Goal: Find contact information: Find contact information

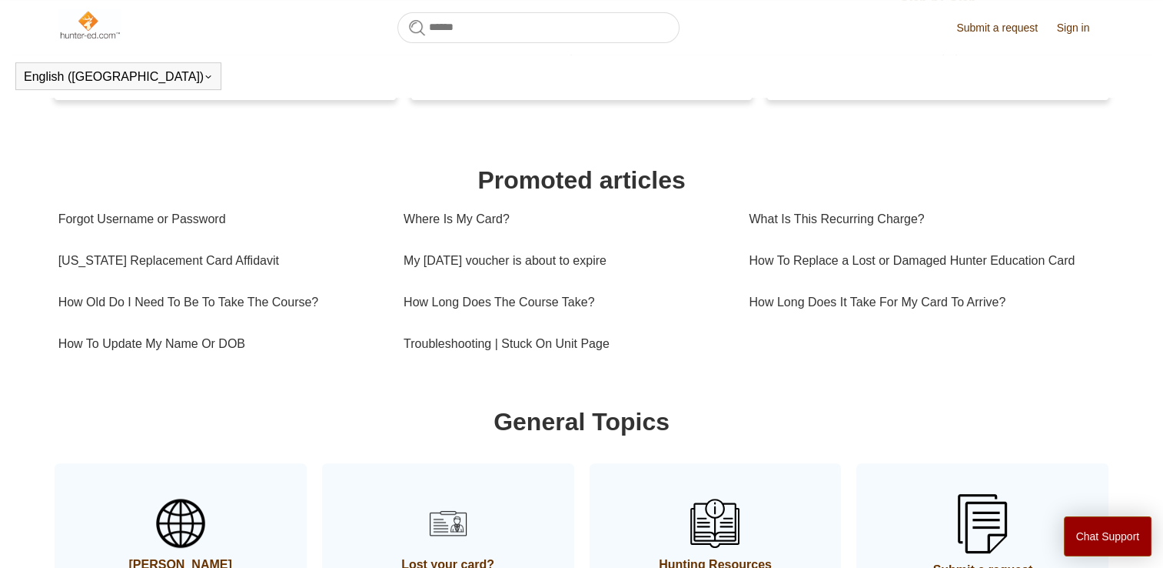
scroll to position [443, 0]
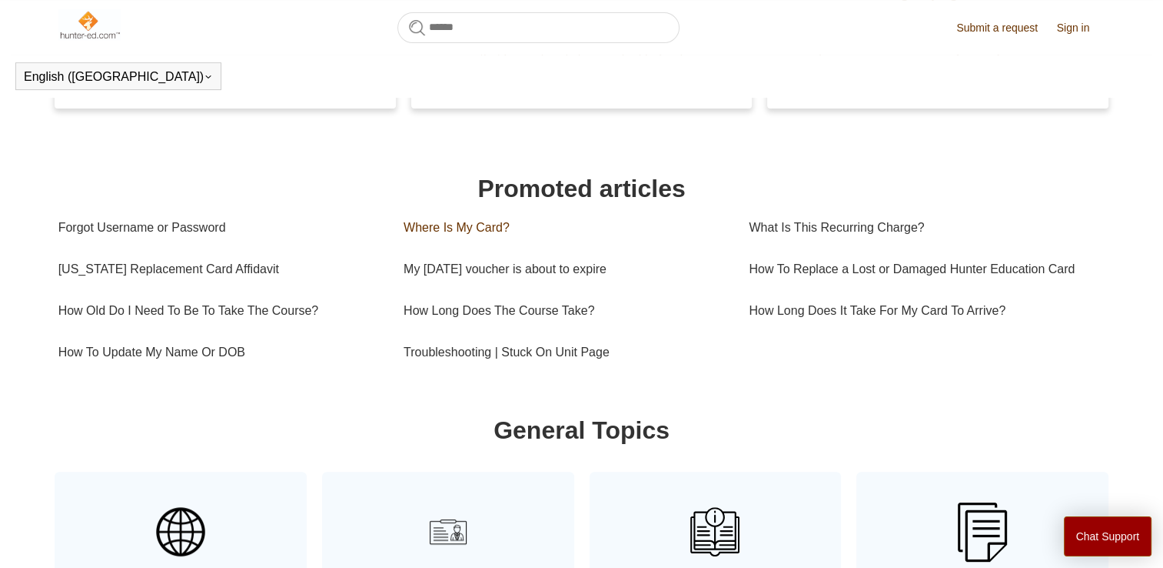
click at [421, 232] on link "Where Is My Card?" at bounding box center [565, 228] width 322 height 42
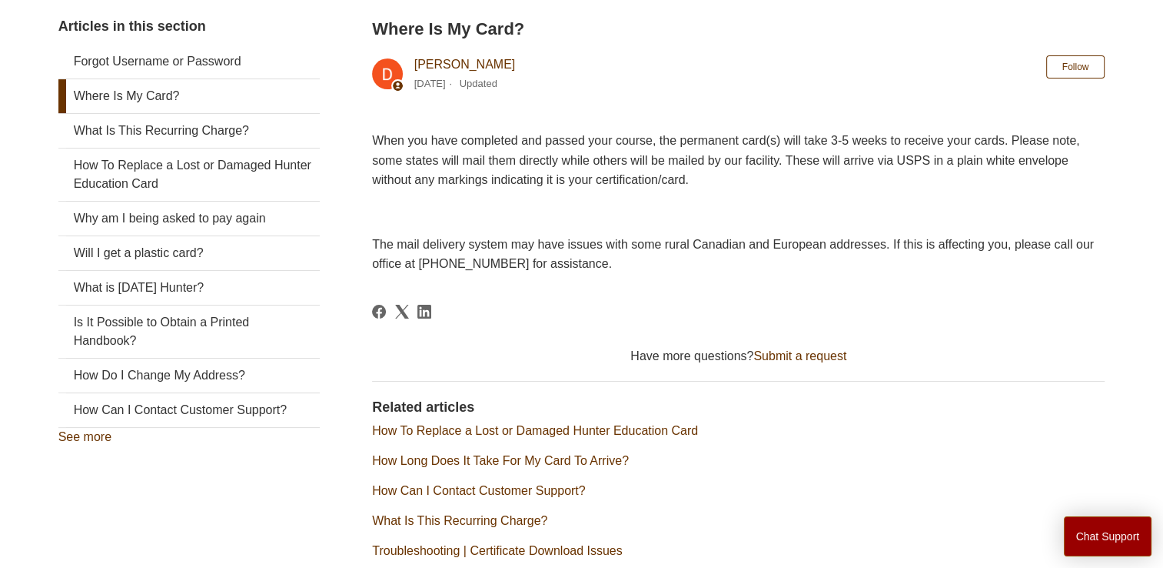
scroll to position [301, 0]
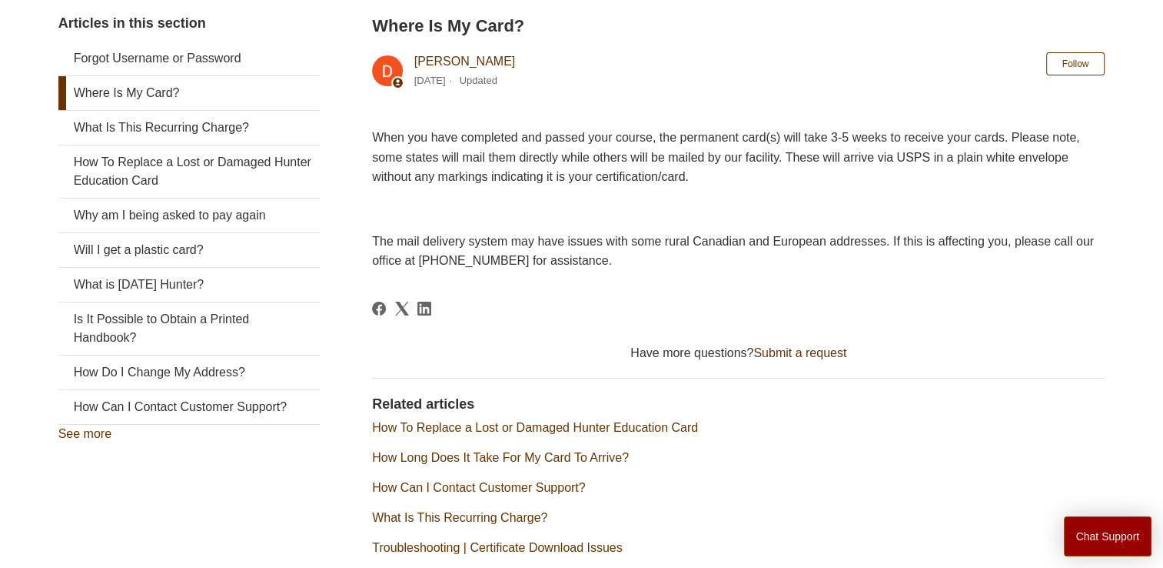
click at [514, 424] on link "How To Replace a Lost or Damaged Hunter Education Card" at bounding box center [535, 427] width 326 height 13
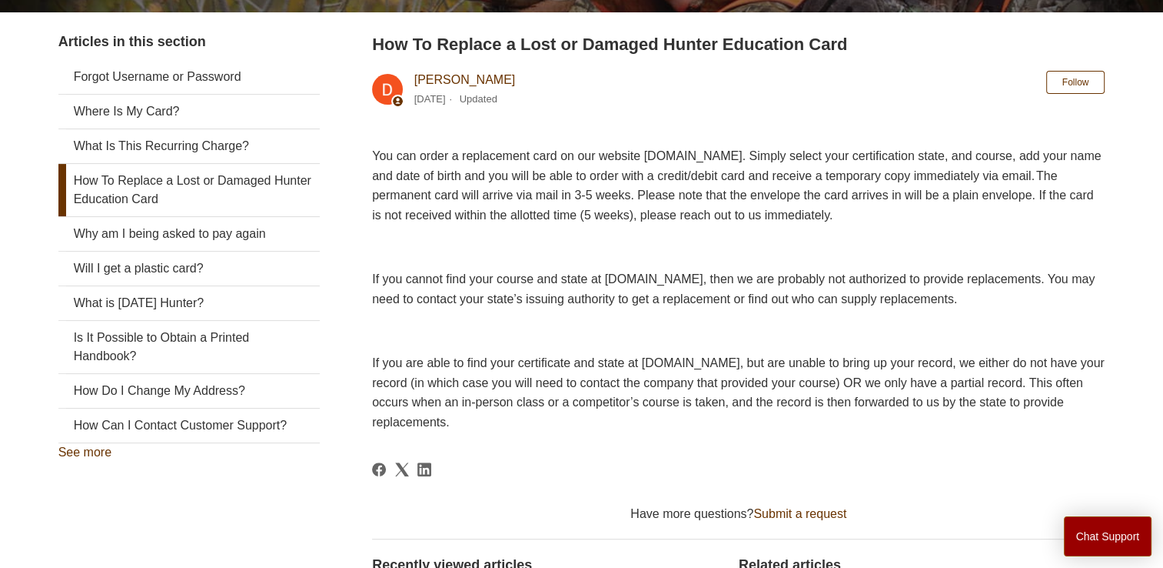
scroll to position [295, 0]
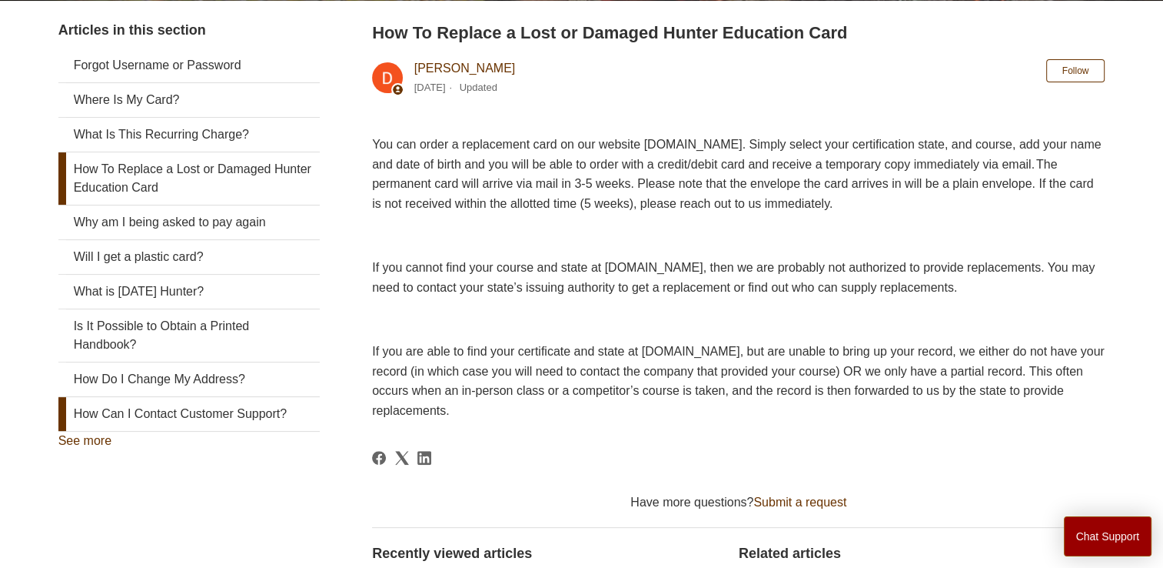
click at [170, 399] on link "How Can I Contact Customer Support?" at bounding box center [188, 414] width 261 height 34
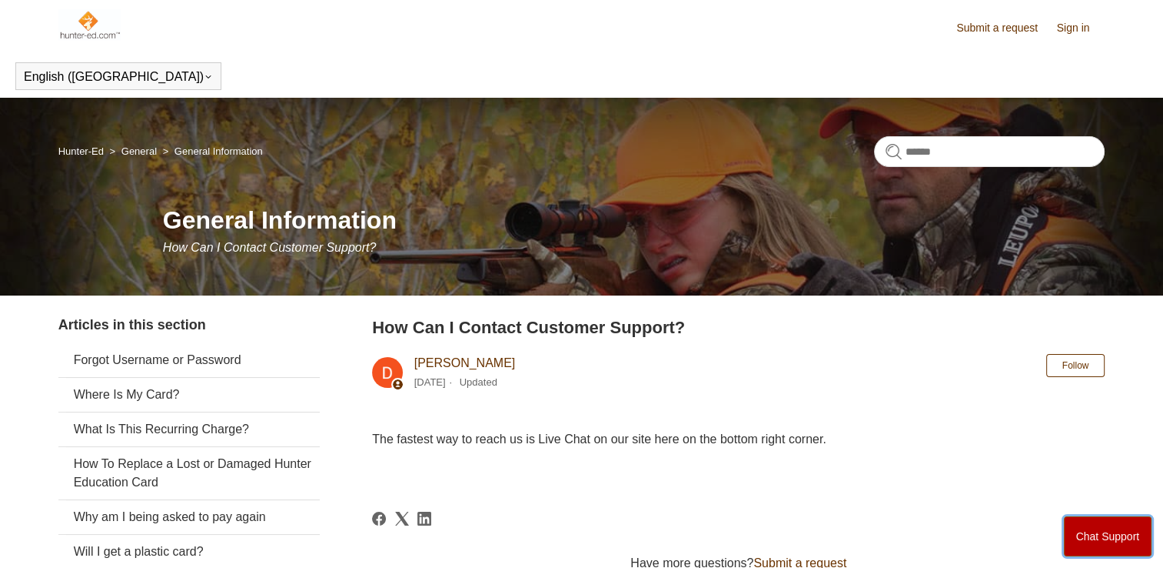
click at [1079, 537] on button "Chat Support" at bounding box center [1108, 536] width 88 height 40
